Goal: Information Seeking & Learning: Learn about a topic

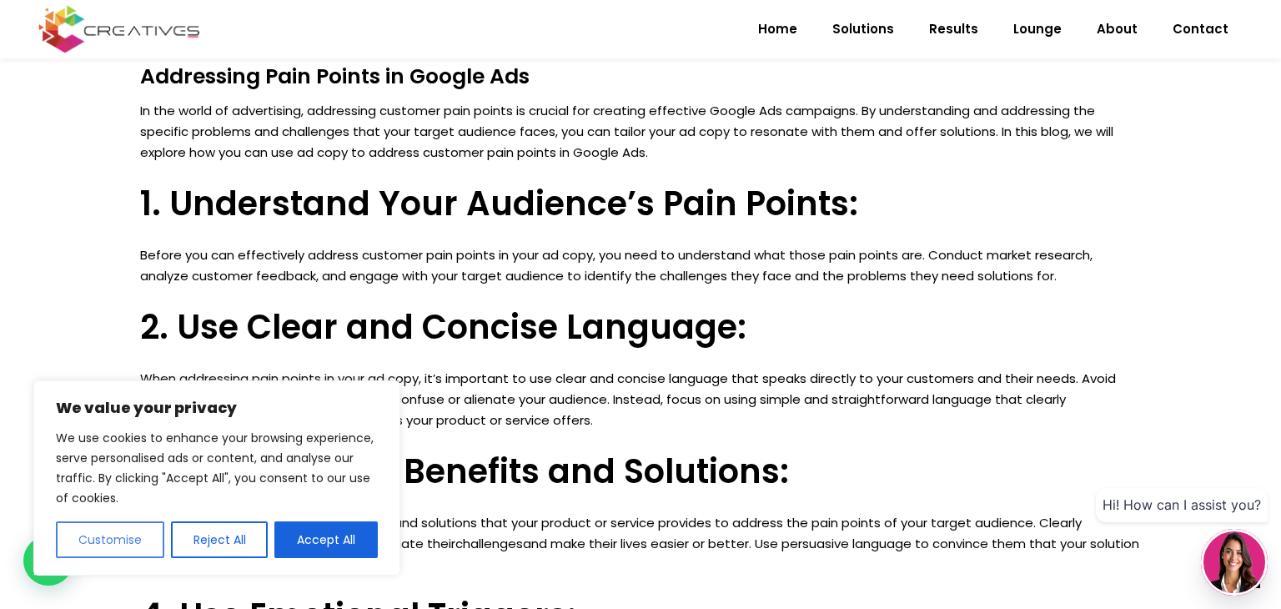
scroll to position [1336, 0]
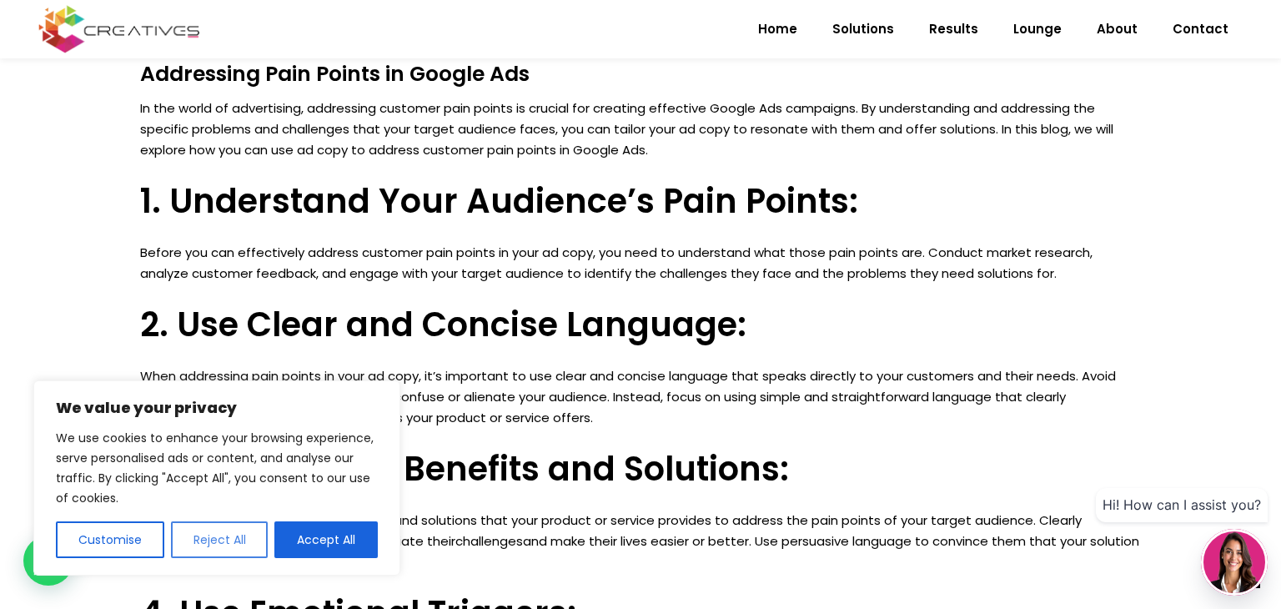
click at [234, 544] on button "Reject All" at bounding box center [220, 539] width 98 height 37
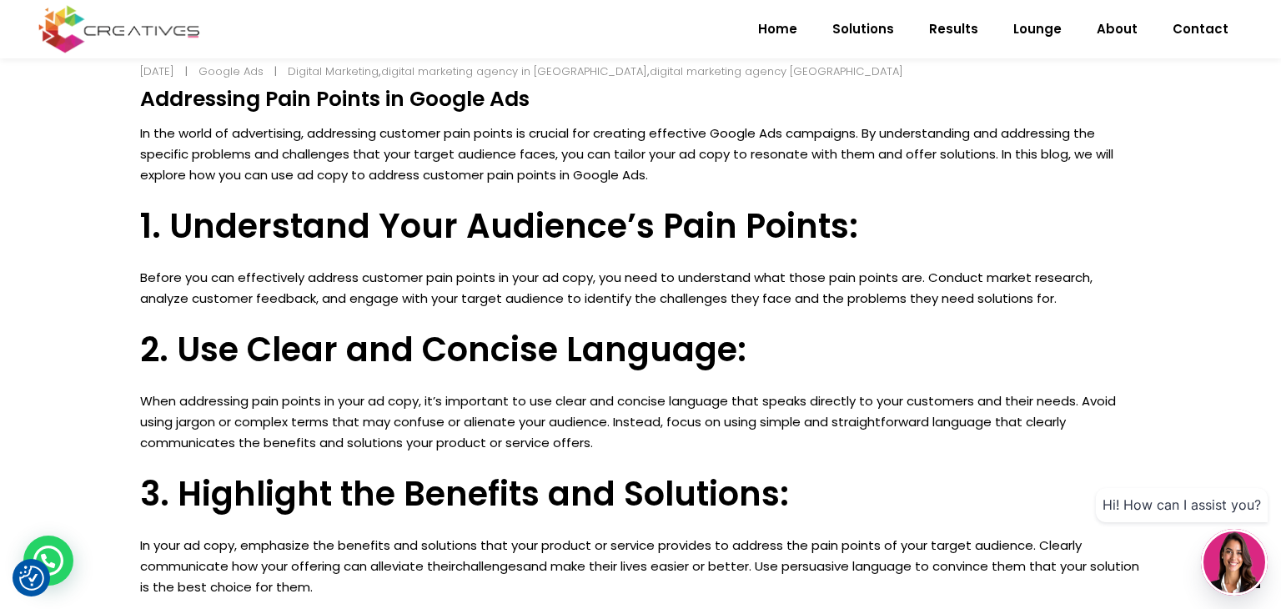
scroll to position [1161, 0]
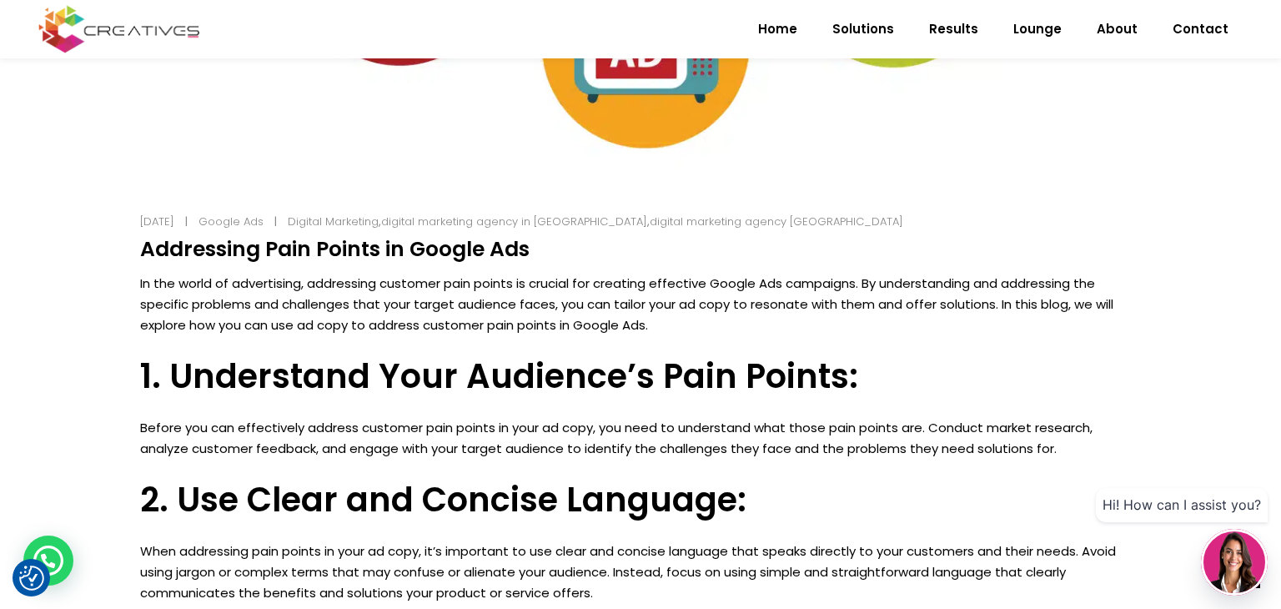
drag, startPoint x: 148, startPoint y: 254, endPoint x: 515, endPoint y: 252, distance: 367.7
click at [515, 252] on h4 "Addressing Pain Points in Google Ads" at bounding box center [640, 249] width 1001 height 25
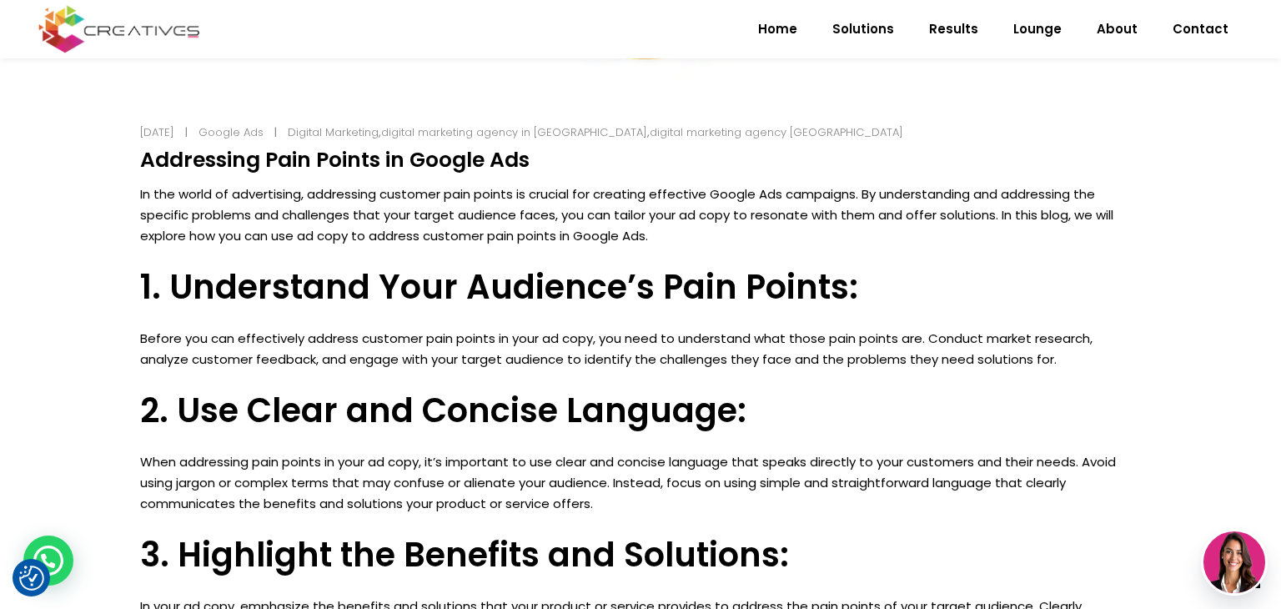
scroll to position [1427, 0]
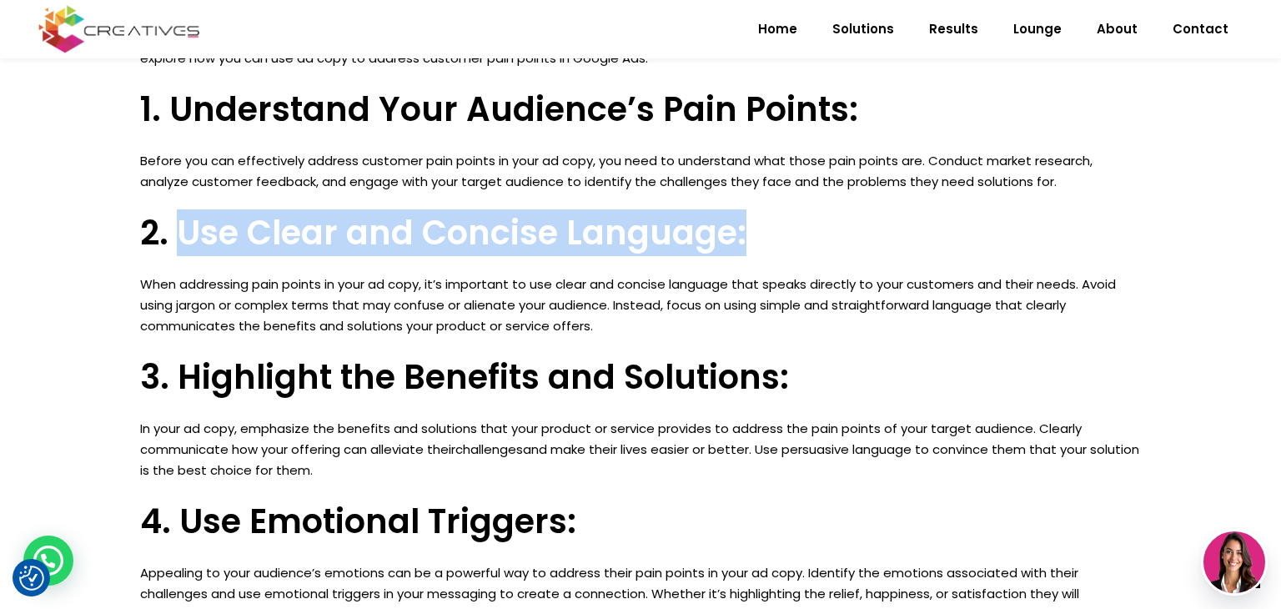
drag, startPoint x: 181, startPoint y: 233, endPoint x: 777, endPoint y: 223, distance: 596.2
click at [777, 223] on h3 "2. Use Clear and Concise Language:" at bounding box center [640, 233] width 1001 height 40
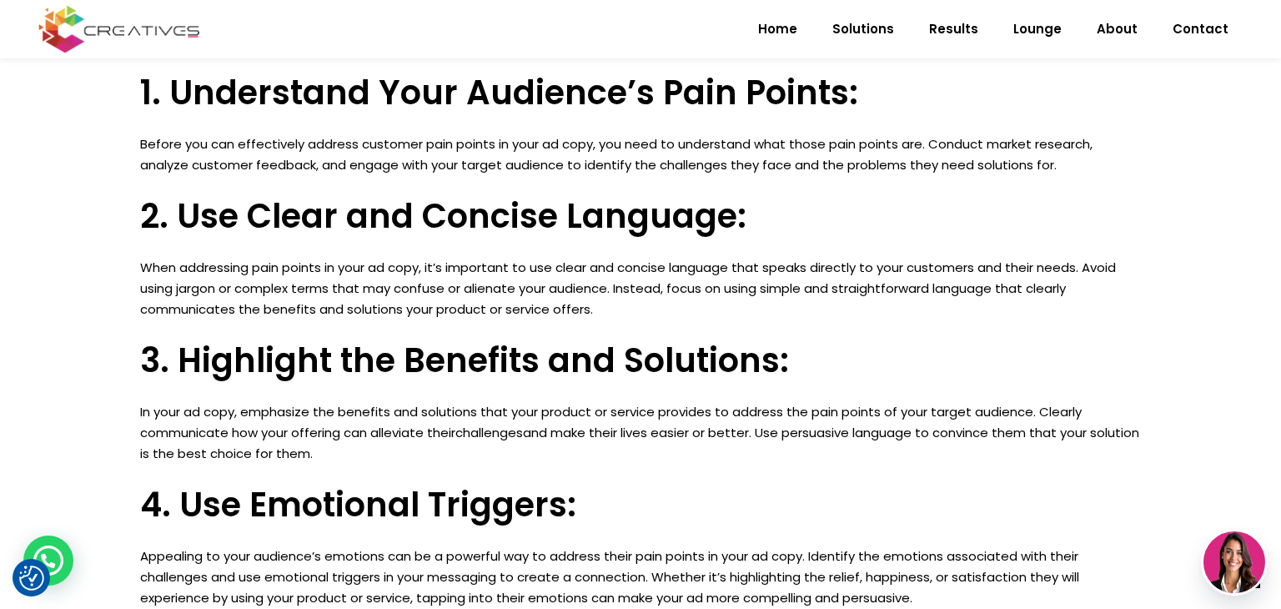
drag, startPoint x: 493, startPoint y: 301, endPoint x: 459, endPoint y: 307, distance: 34.7
click at [493, 300] on p "When addressing pain points in your ad copy, it’s important to use clear and co…" at bounding box center [640, 288] width 1001 height 63
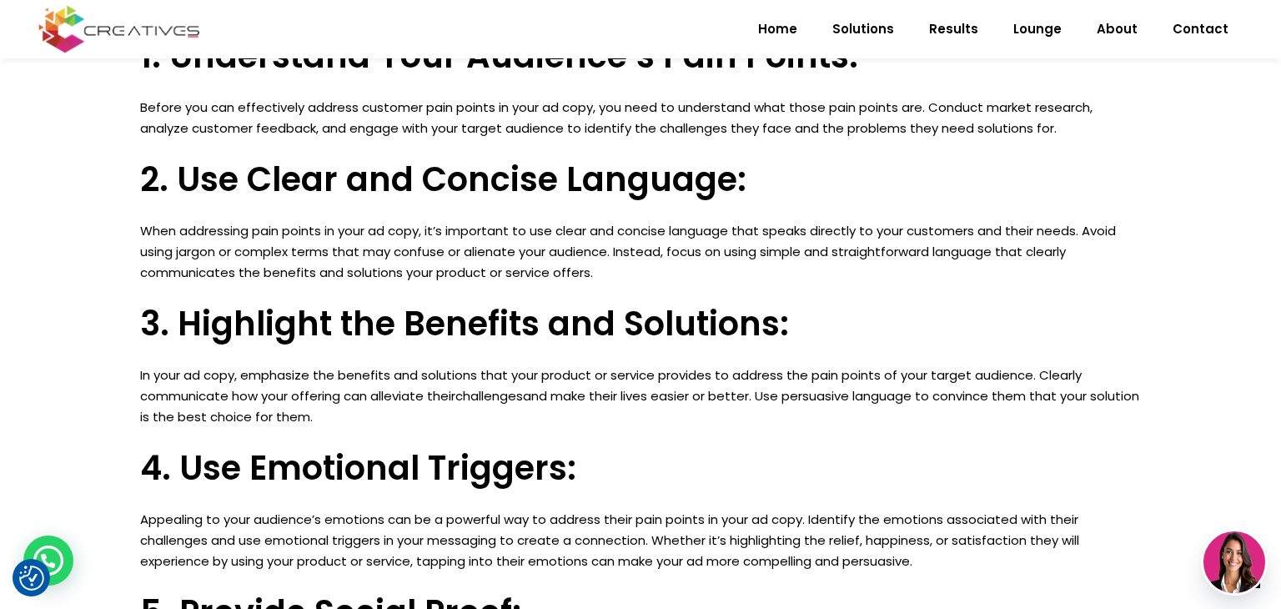
scroll to position [1482, 0]
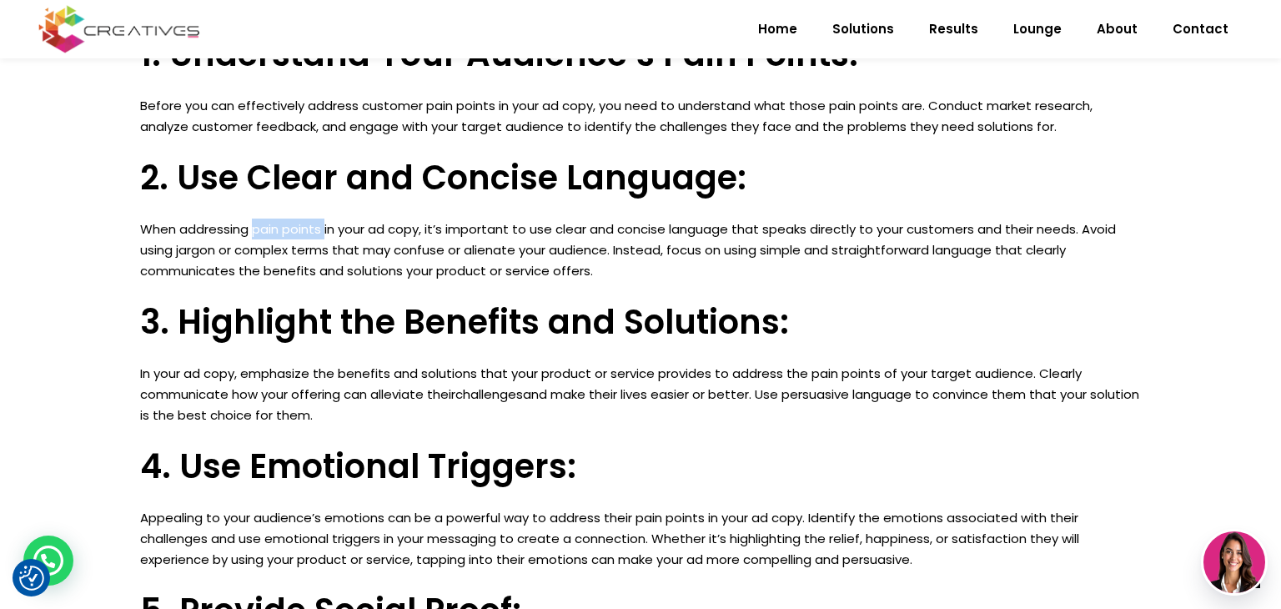
drag, startPoint x: 256, startPoint y: 227, endPoint x: 325, endPoint y: 229, distance: 69.2
click at [325, 229] on p "When addressing pain points in your ad copy, it’s important to use clear and co…" at bounding box center [640, 249] width 1001 height 63
click at [266, 173] on h3 "2. Use Clear and Concise Language:" at bounding box center [640, 178] width 1001 height 40
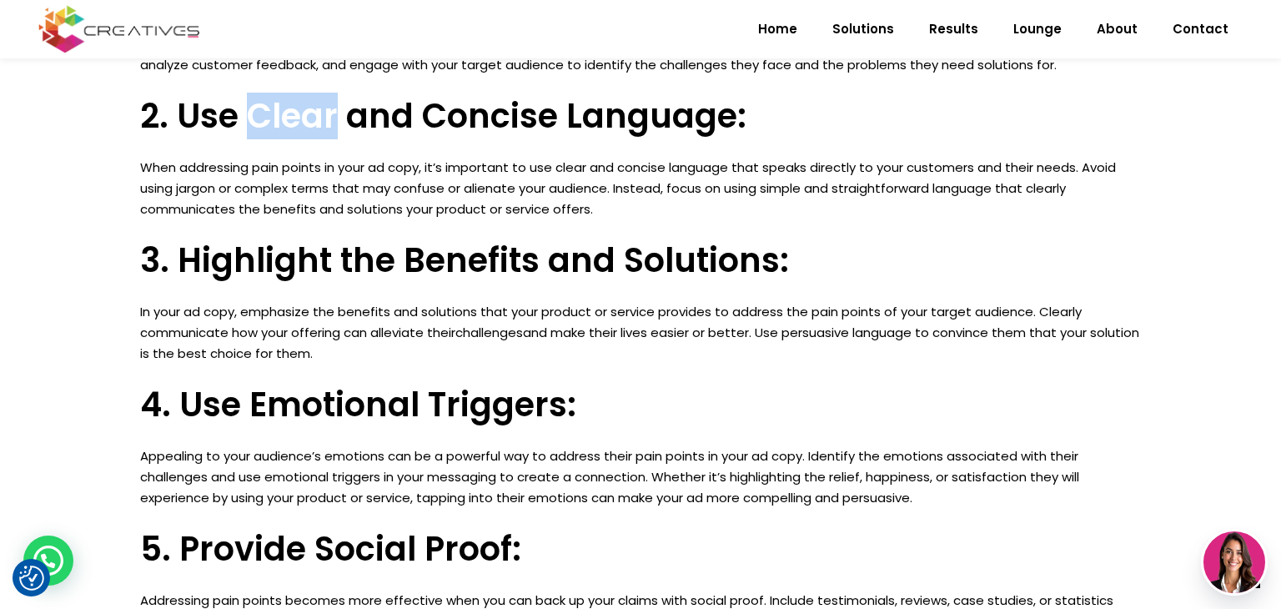
scroll to position [1556, 0]
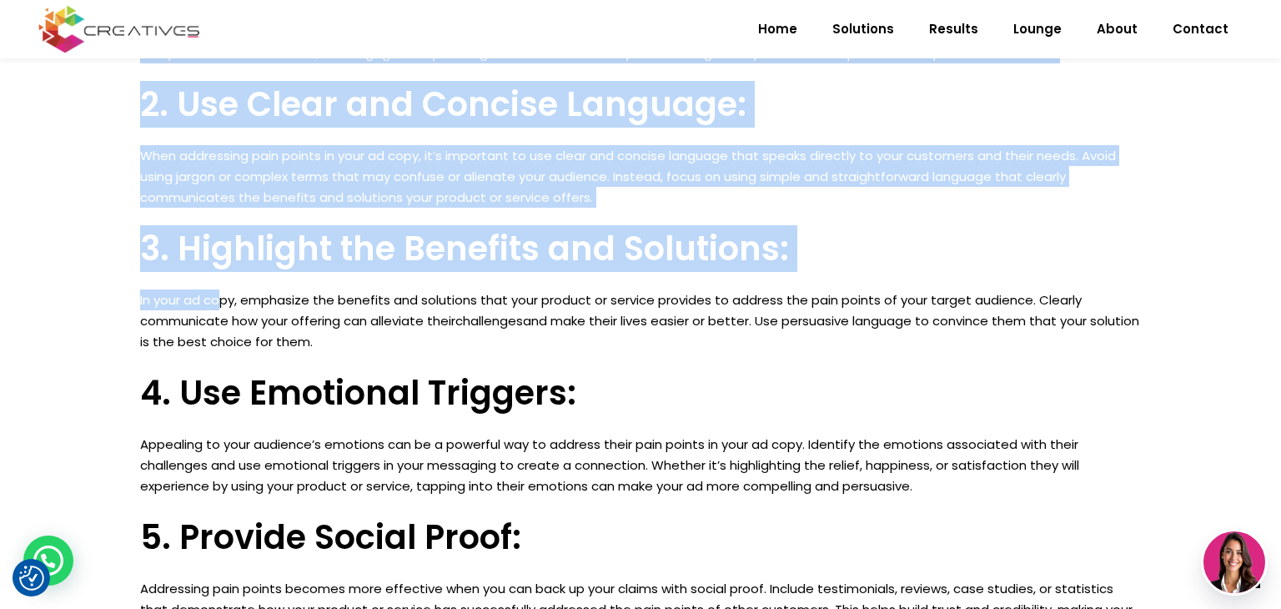
drag, startPoint x: 135, startPoint y: 297, endPoint x: 223, endPoint y: 298, distance: 87.6
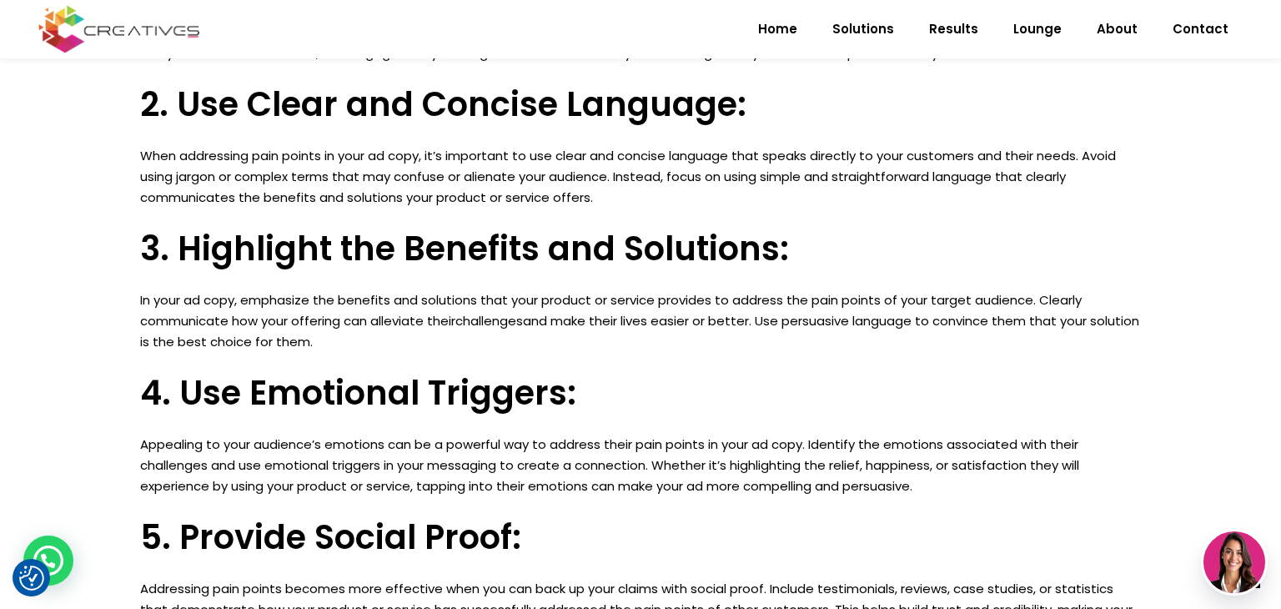
click at [233, 308] on p "In your ad copy, emphasize the benefits and solutions that your product or serv…" at bounding box center [640, 320] width 1001 height 63
drag, startPoint x: 243, startPoint y: 300, endPoint x: 428, endPoint y: 297, distance: 184.3
click at [428, 297] on p "In your ad copy, emphasize the benefits and solutions that your product or serv…" at bounding box center [640, 320] width 1001 height 63
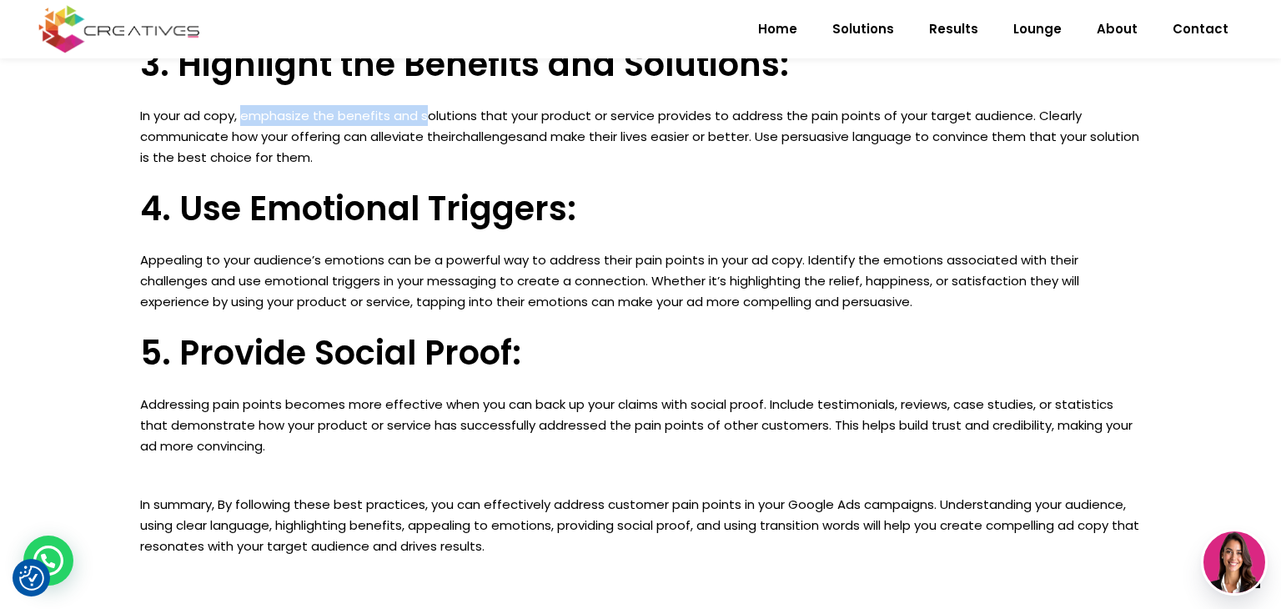
scroll to position [1743, 0]
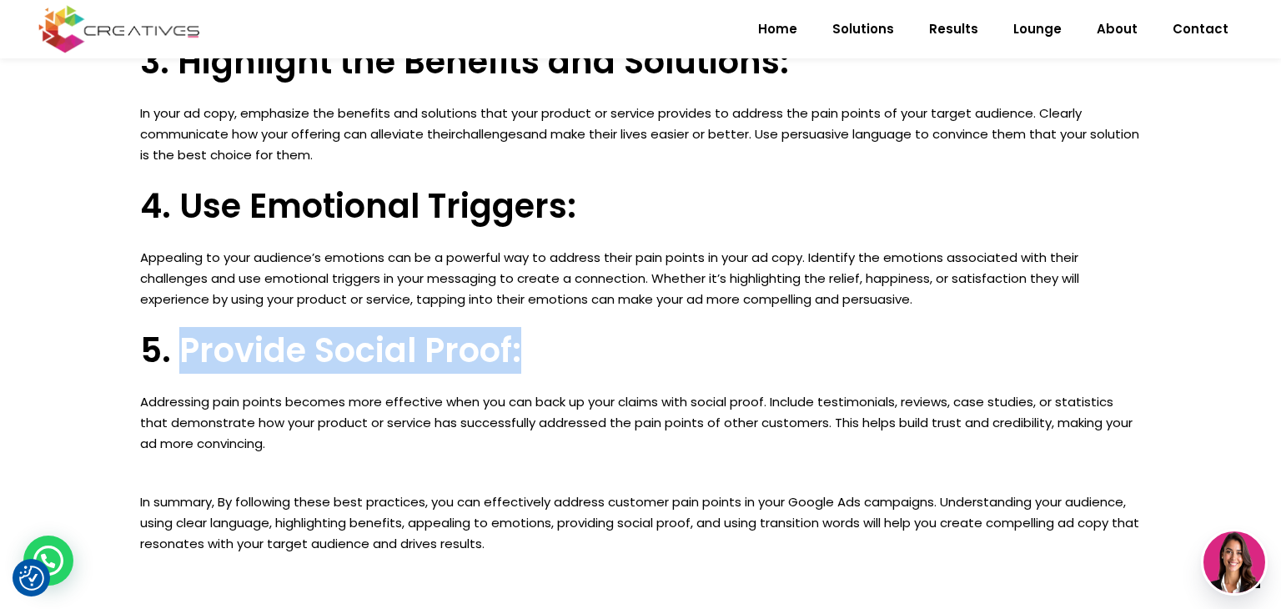
drag, startPoint x: 183, startPoint y: 349, endPoint x: 546, endPoint y: 351, distance: 362.7
click at [546, 351] on h3 "5. Provide Social Proof:" at bounding box center [640, 350] width 1001 height 40
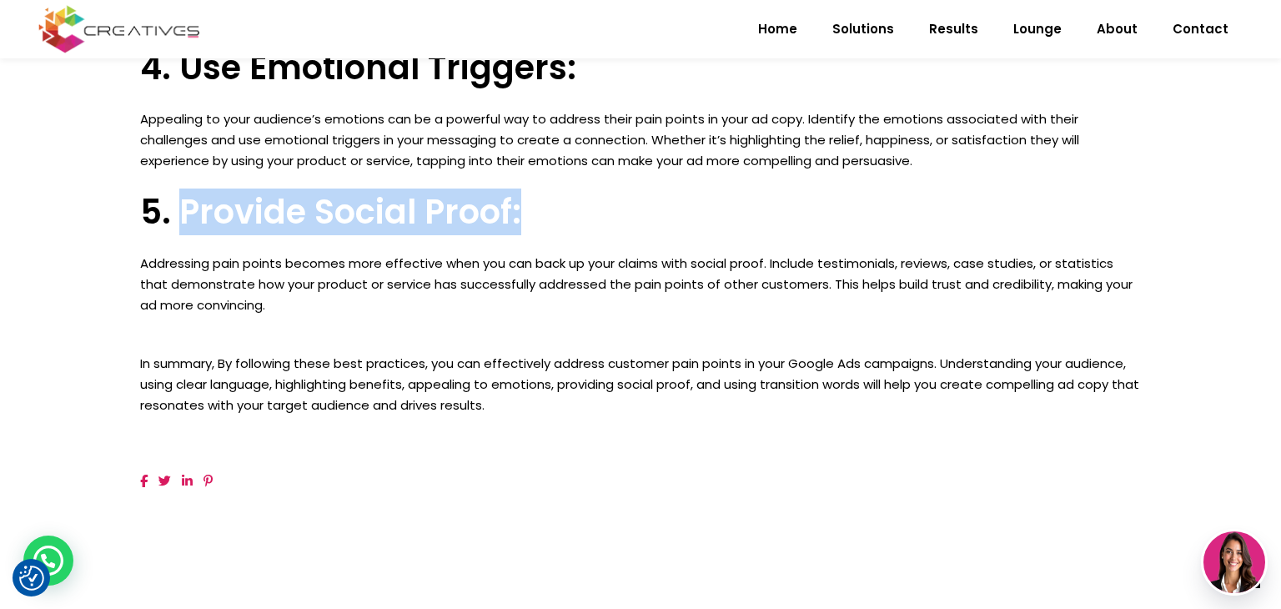
scroll to position [1517, 0]
